Goal: Information Seeking & Learning: Learn about a topic

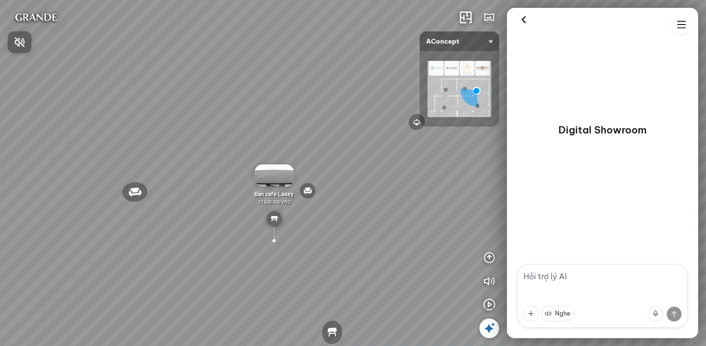
drag, startPoint x: 199, startPoint y: 196, endPoint x: 255, endPoint y: 206, distance: 56.8
click at [255, 206] on div at bounding box center [353, 173] width 706 height 346
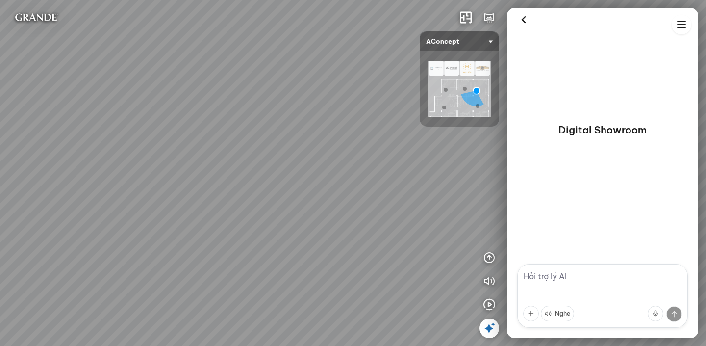
drag, startPoint x: 203, startPoint y: 244, endPoint x: 286, endPoint y: 263, distance: 86.1
click at [286, 263] on div "Đèn [PERSON_NAME] 5.300.000 VND Giường ngủ Palima 19.000.000 VND Ghế thư giãn N…" at bounding box center [353, 173] width 706 height 346
drag, startPoint x: 232, startPoint y: 235, endPoint x: 241, endPoint y: 235, distance: 9.3
click at [241, 235] on div "Đèn [PERSON_NAME] 5.300.000 VND Giường ngủ Palima 19.000.000 VND Ghế thư giãn N…" at bounding box center [353, 173] width 706 height 346
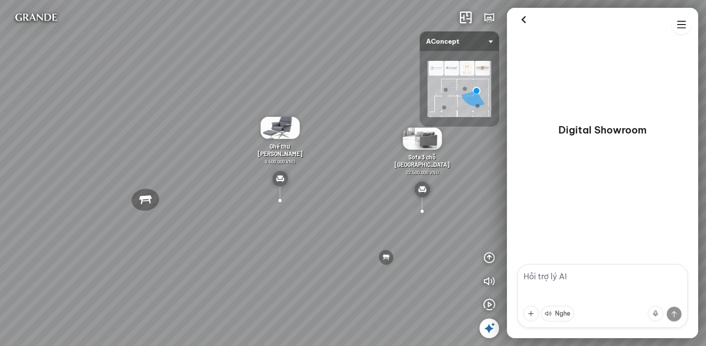
click at [420, 213] on div at bounding box center [423, 211] width 18 height 18
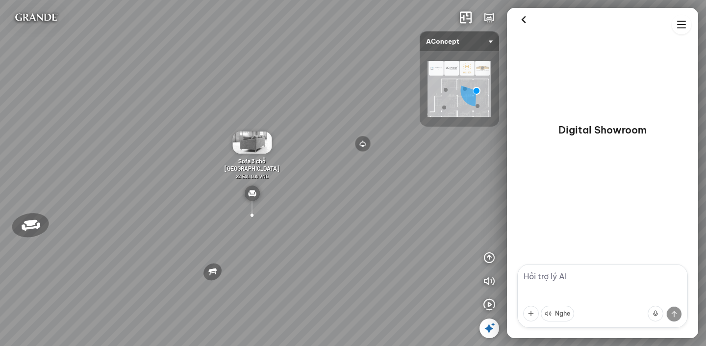
click at [250, 194] on img at bounding box center [252, 193] width 16 height 16
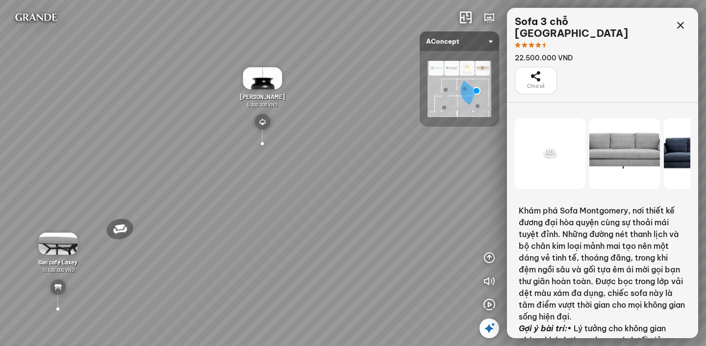
click at [59, 308] on div at bounding box center [57, 309] width 35 height 33
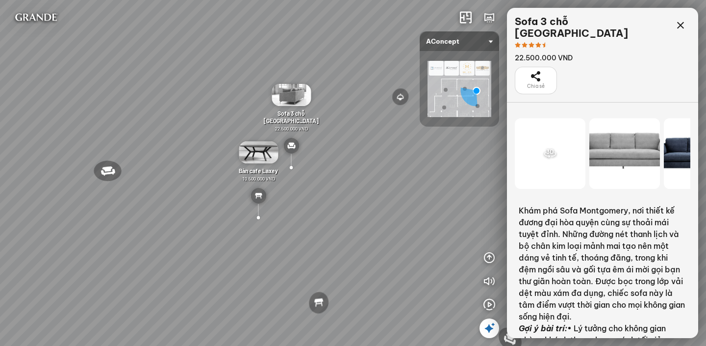
click at [292, 167] on div at bounding box center [291, 167] width 18 height 18
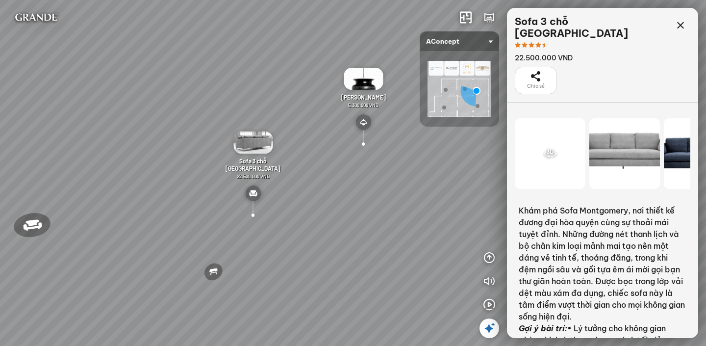
click at [363, 144] on div at bounding box center [364, 143] width 17 height 17
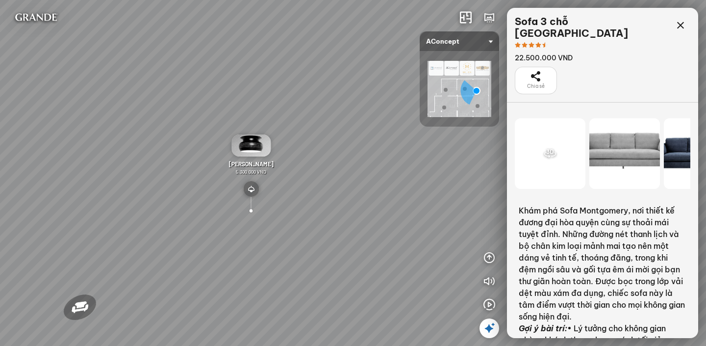
click at [251, 156] on div "Đèn [PERSON_NAME] 5.300.000 VND" at bounding box center [251, 154] width 57 height 41
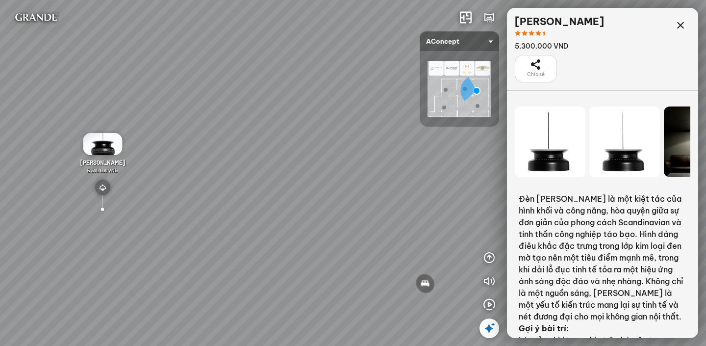
click at [100, 206] on div at bounding box center [102, 209] width 34 height 24
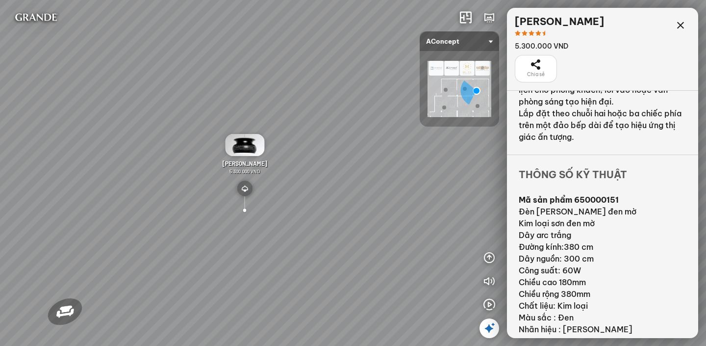
scroll to position [306, 0]
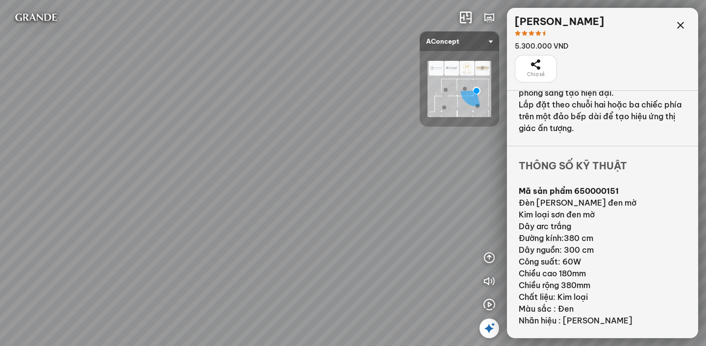
drag, startPoint x: 367, startPoint y: 196, endPoint x: 575, endPoint y: 180, distance: 209.2
click at [575, 180] on div "Đèn [PERSON_NAME] 5.300.000 VND Giường ngủ Palima 19.000.000 VND Ghế thư giãn N…" at bounding box center [353, 173] width 706 height 346
drag, startPoint x: 203, startPoint y: 209, endPoint x: 329, endPoint y: 185, distance: 127.9
click at [329, 185] on div "Đèn [PERSON_NAME] 5.300.000 VND Giường ngủ Palima 19.000.000 VND Ghế thư giãn N…" at bounding box center [353, 173] width 706 height 346
click at [684, 26] on icon at bounding box center [681, 26] width 12 height 12
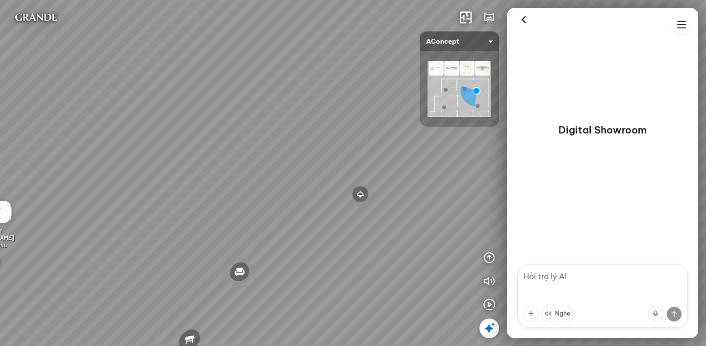
click at [570, 274] on textarea at bounding box center [603, 296] width 171 height 64
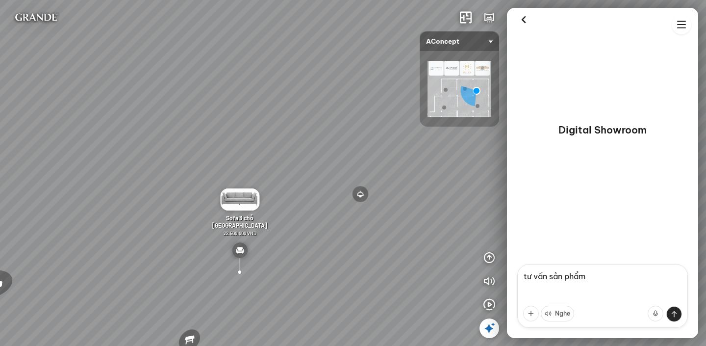
type textarea "phẩm"
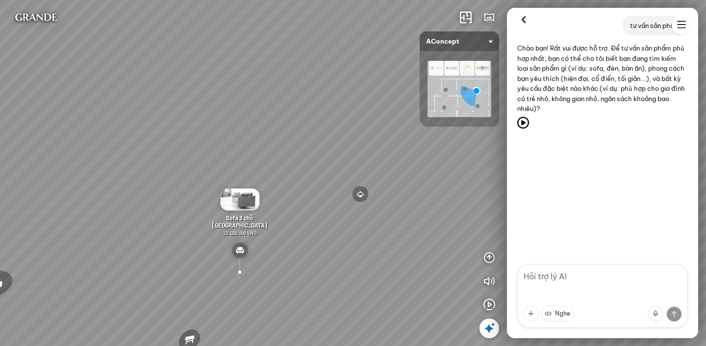
drag, startPoint x: 558, startPoint y: 276, endPoint x: 505, endPoint y: 271, distance: 53.7
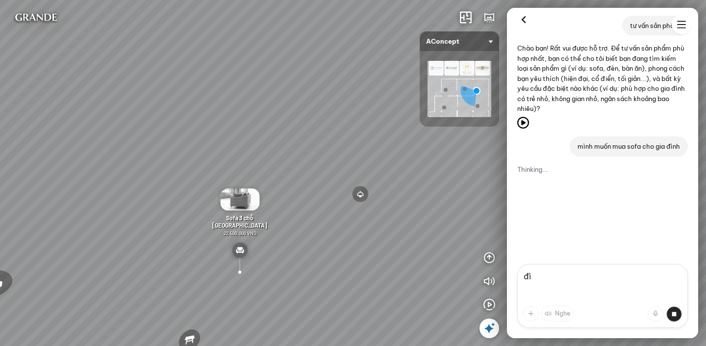
type textarea "đ"
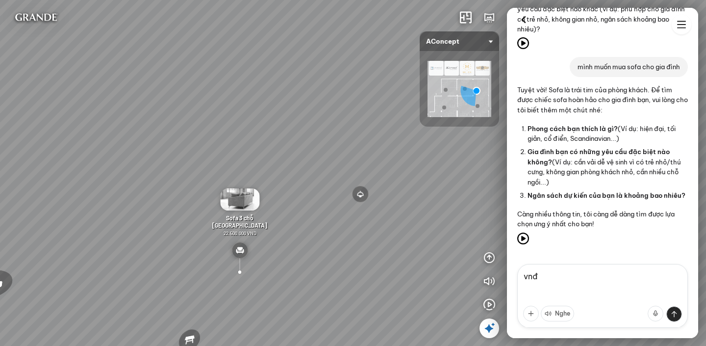
scroll to position [145, 0]
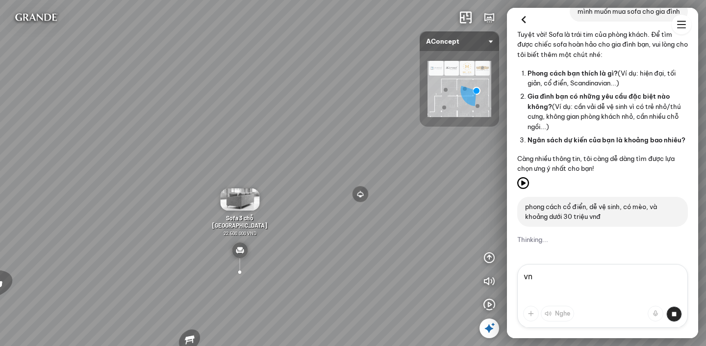
type textarea "v"
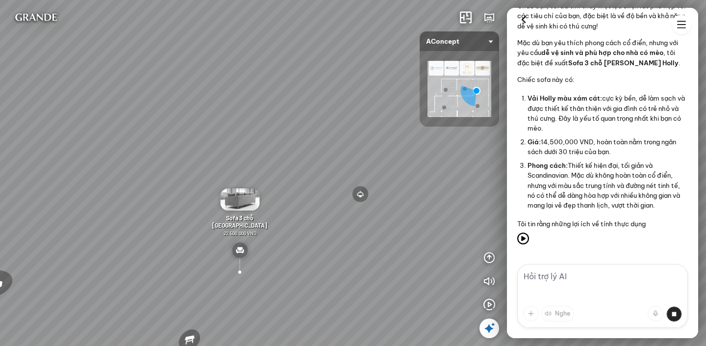
scroll to position [408, 0]
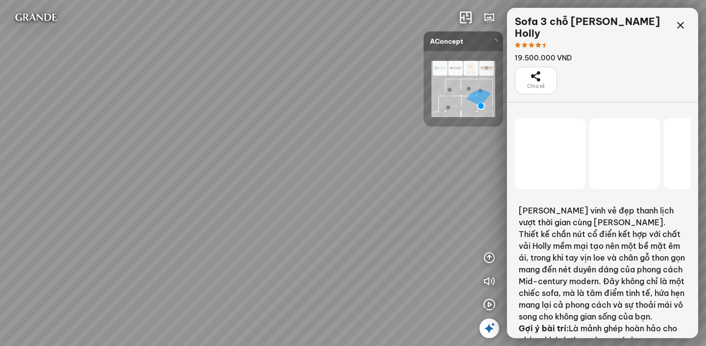
scroll to position [9084, 0]
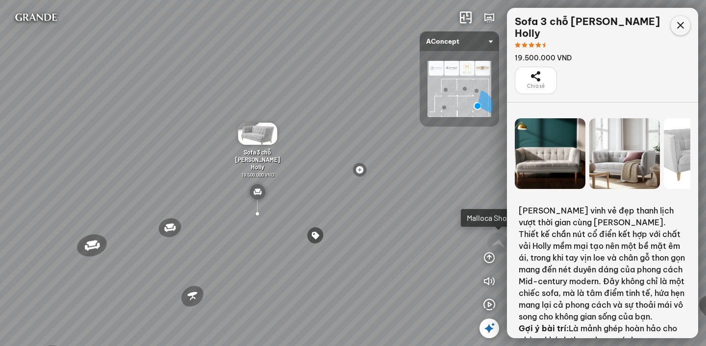
click at [682, 26] on icon at bounding box center [681, 26] width 12 height 12
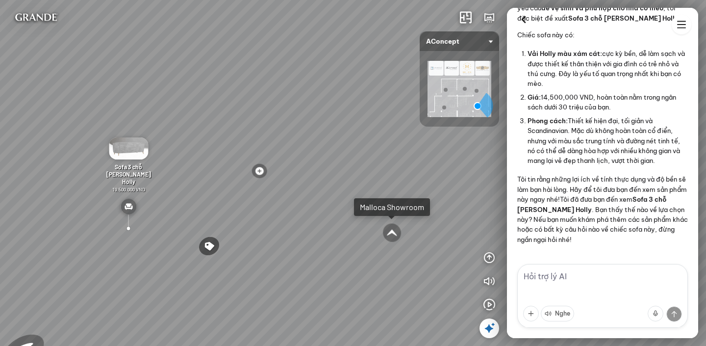
click at [567, 276] on textarea at bounding box center [603, 296] width 171 height 64
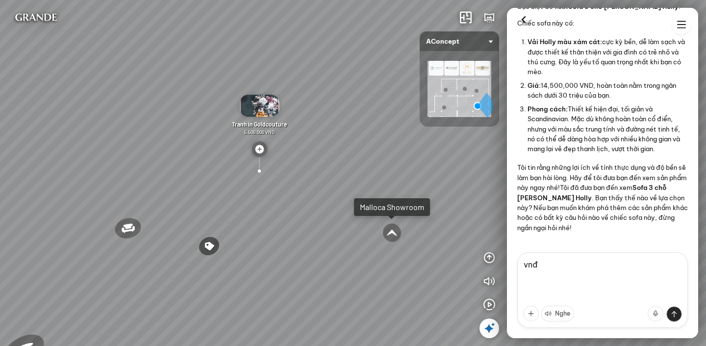
scroll to position [489, 0]
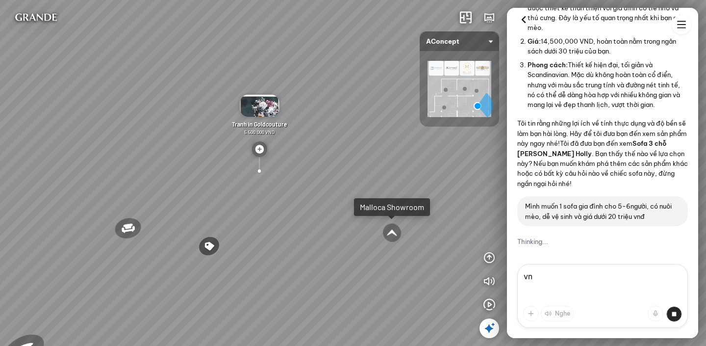
type textarea "v"
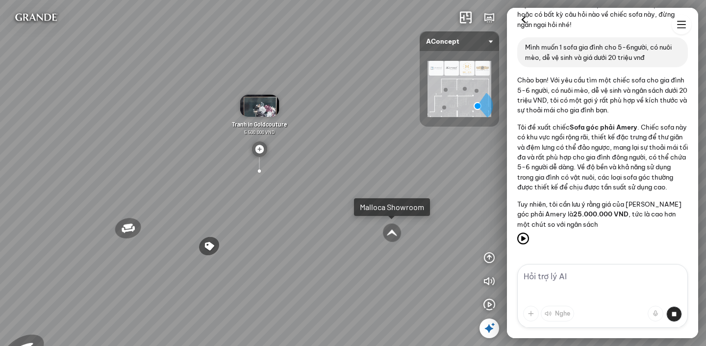
scroll to position [705, 0]
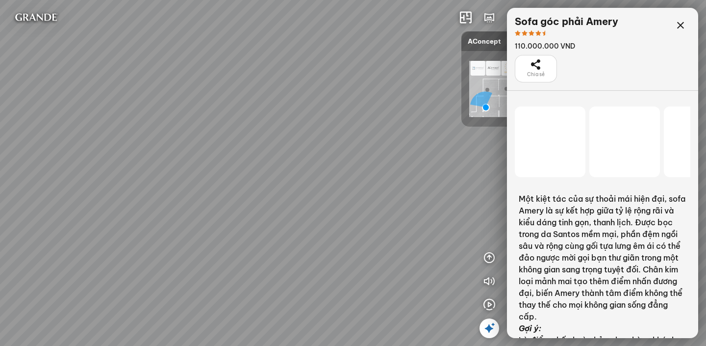
scroll to position [17489, 0]
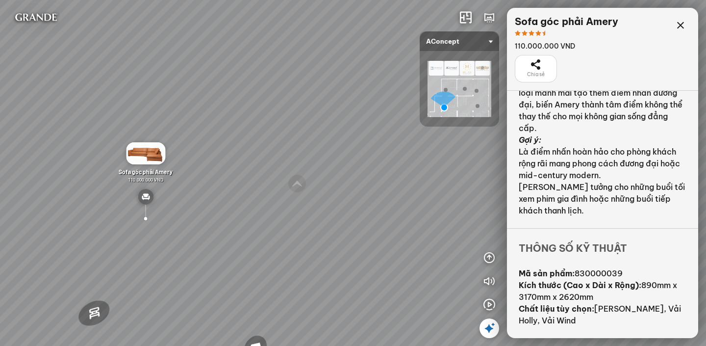
scroll to position [188, 0]
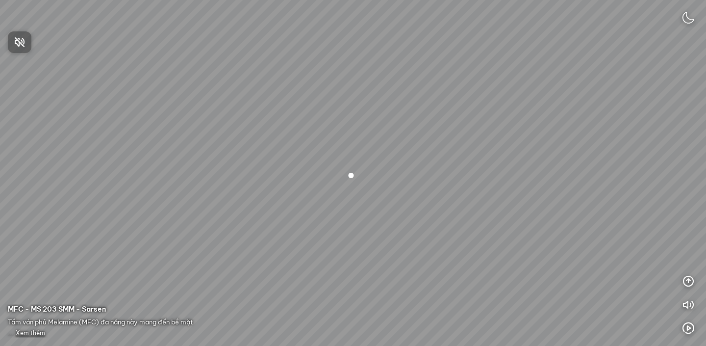
click at [352, 174] on div at bounding box center [353, 173] width 706 height 346
click at [24, 335] on span "Xem thêm" at bounding box center [30, 332] width 29 height 7
